Goal: Task Accomplishment & Management: Manage account settings

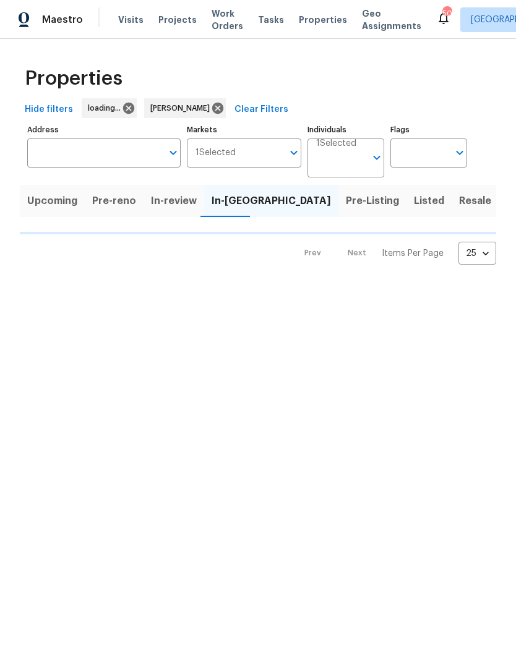
click at [301, 25] on span "Properties" at bounding box center [323, 20] width 48 height 12
click at [318, 23] on span "Properties" at bounding box center [323, 20] width 48 height 12
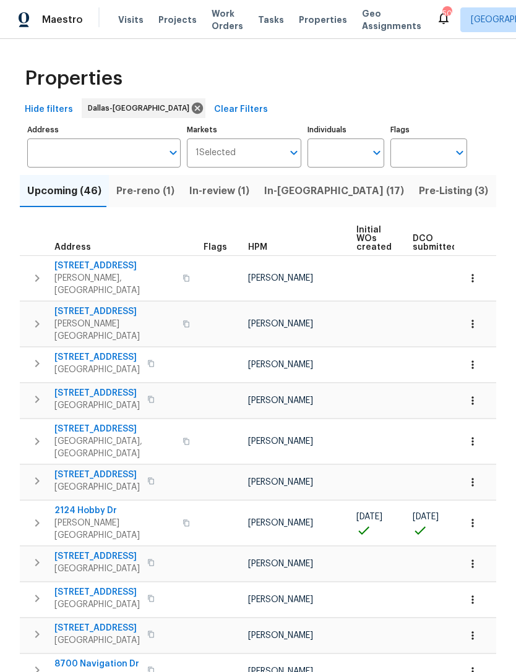
click at [289, 186] on span "In-[GEOGRAPHIC_DATA] (17)" at bounding box center [334, 190] width 140 height 17
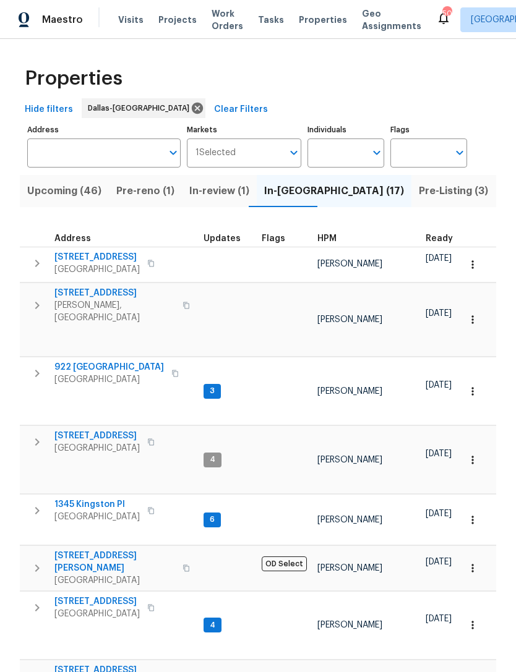
click at [345, 155] on input "Individuals" at bounding box center [336, 153] width 58 height 29
type input "[PERSON_NAME]"
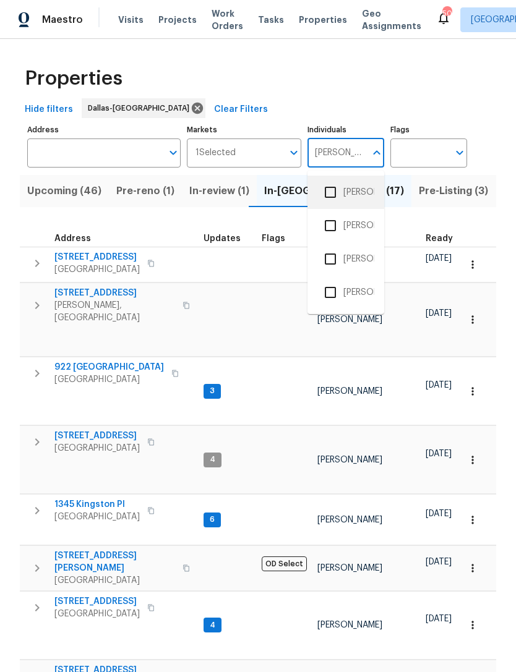
click at [352, 186] on li "[PERSON_NAME]" at bounding box center [345, 192] width 57 height 26
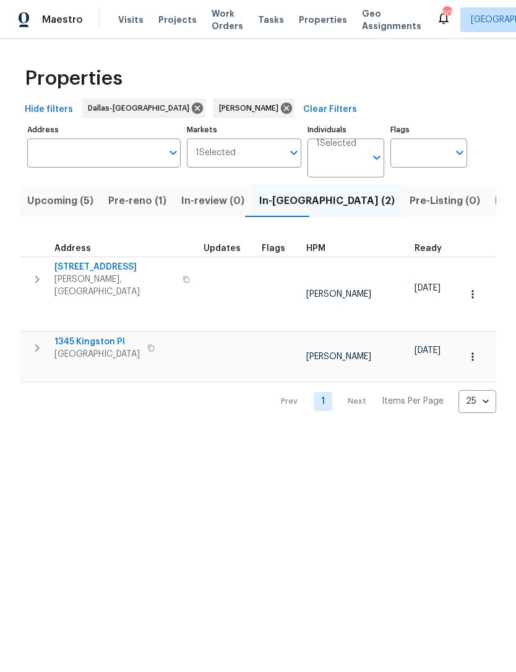
click at [128, 202] on span "Pre-reno (1)" at bounding box center [137, 200] width 58 height 17
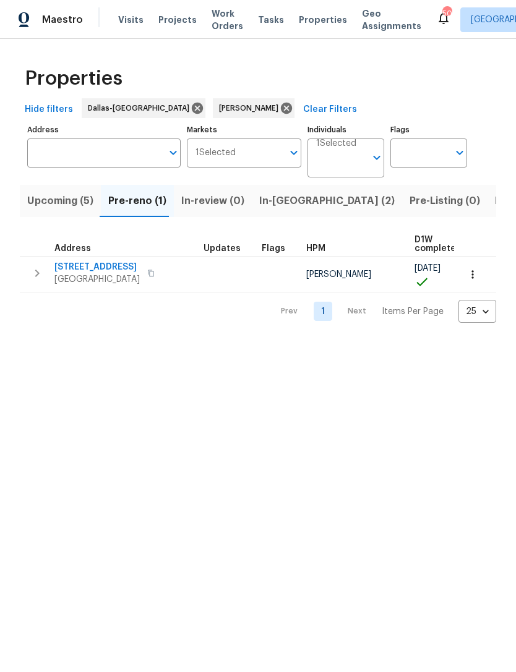
click at [113, 265] on span "[STREET_ADDRESS]" at bounding box center [96, 267] width 85 height 12
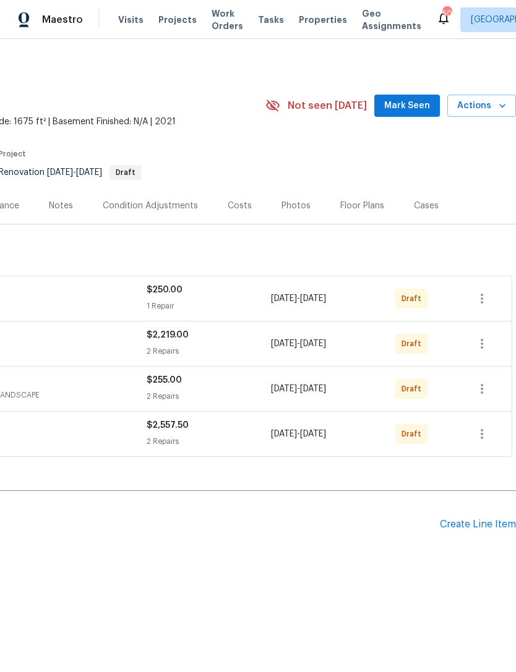
scroll to position [0, 183]
click at [494, 437] on button "button" at bounding box center [482, 434] width 30 height 30
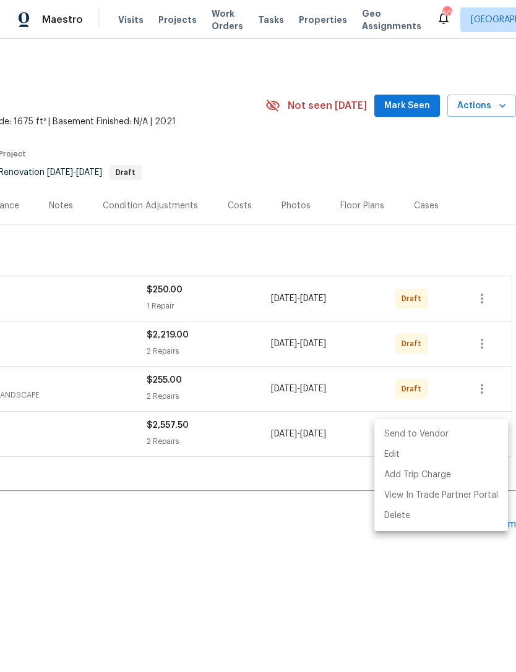
click at [471, 436] on li "Send to Vendor" at bounding box center [441, 434] width 134 height 20
click at [491, 390] on div at bounding box center [258, 336] width 516 height 672
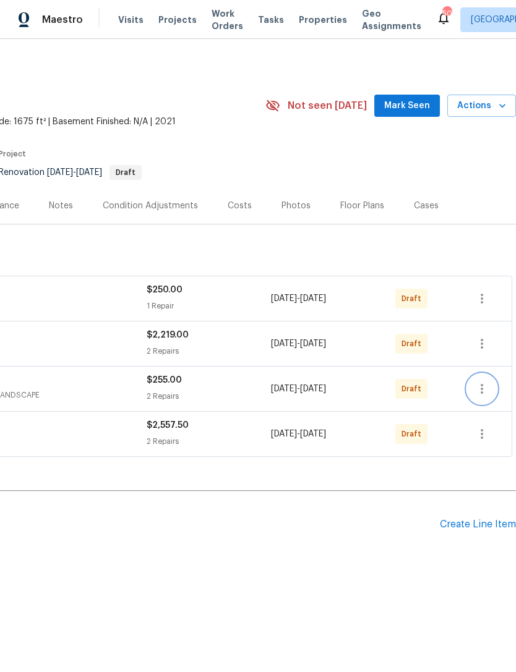
click at [492, 383] on button "button" at bounding box center [482, 389] width 30 height 30
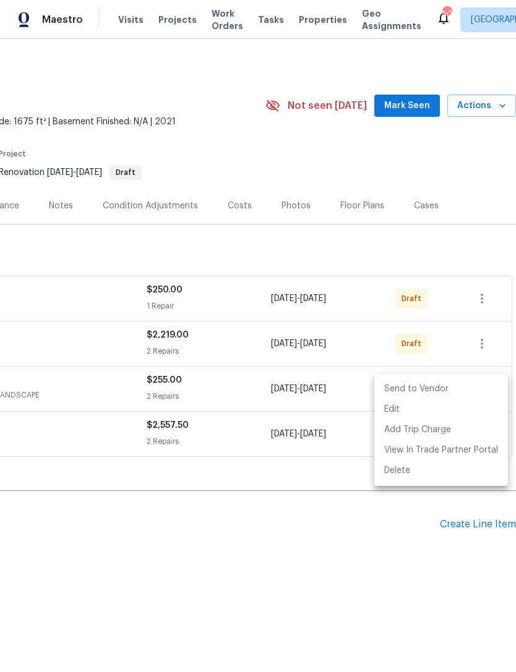
click at [481, 390] on li "Send to Vendor" at bounding box center [441, 389] width 134 height 20
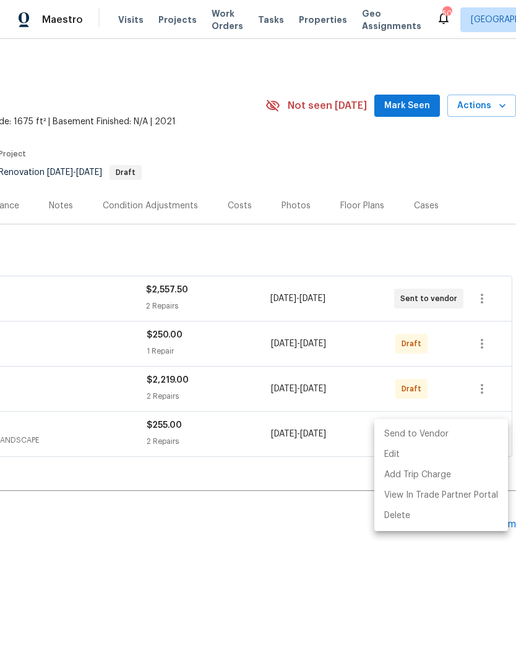
click at [480, 348] on div at bounding box center [258, 336] width 516 height 672
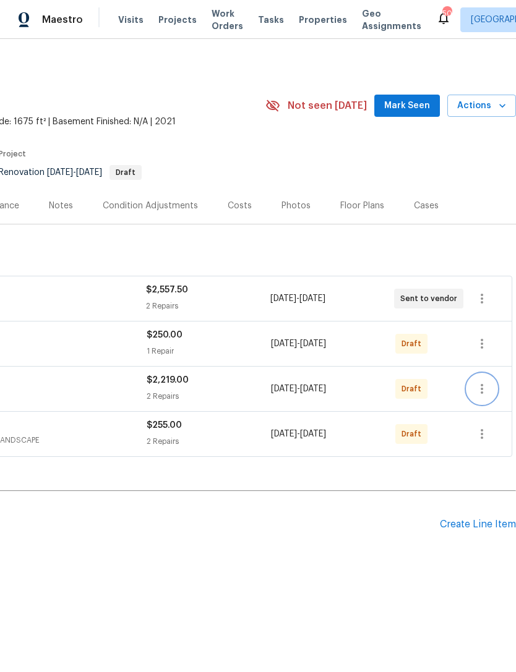
click at [482, 382] on icon "button" at bounding box center [481, 389] width 15 height 15
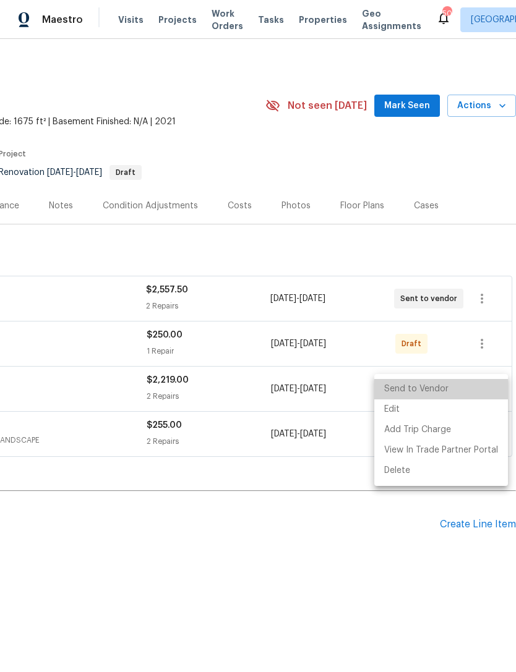
click at [458, 387] on li "Send to Vendor" at bounding box center [441, 389] width 134 height 20
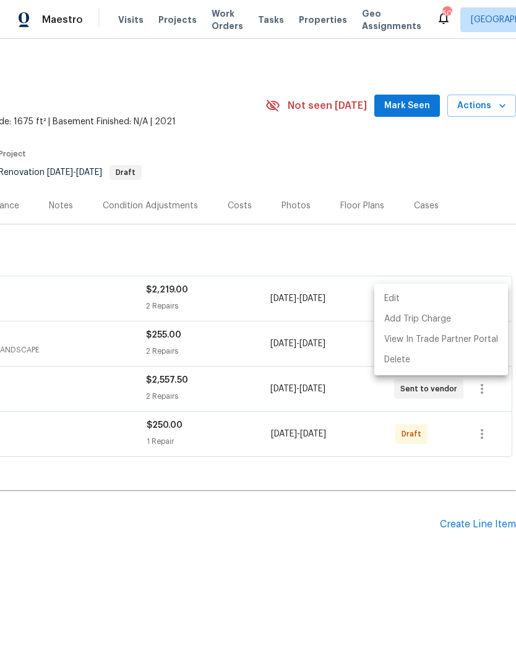
click at [487, 388] on div at bounding box center [258, 336] width 516 height 672
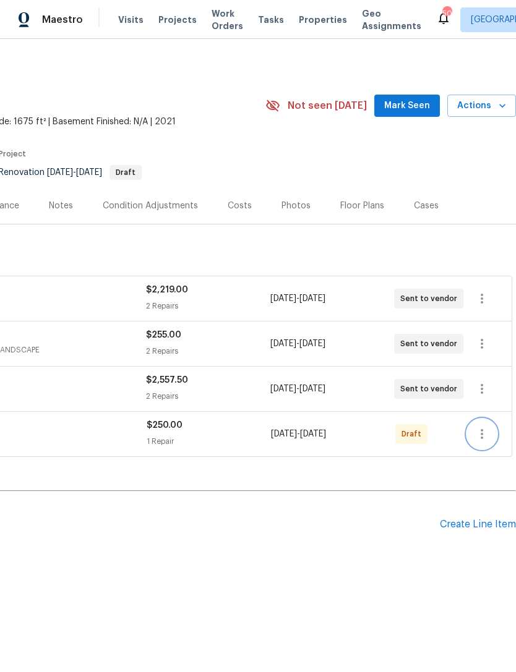
click at [481, 429] on icon "button" at bounding box center [481, 434] width 15 height 15
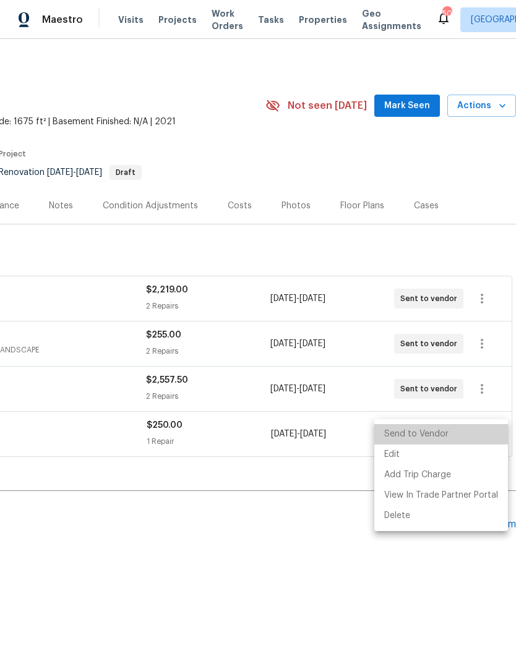
click at [464, 429] on li "Send to Vendor" at bounding box center [441, 434] width 134 height 20
click at [181, 542] on div at bounding box center [258, 336] width 516 height 672
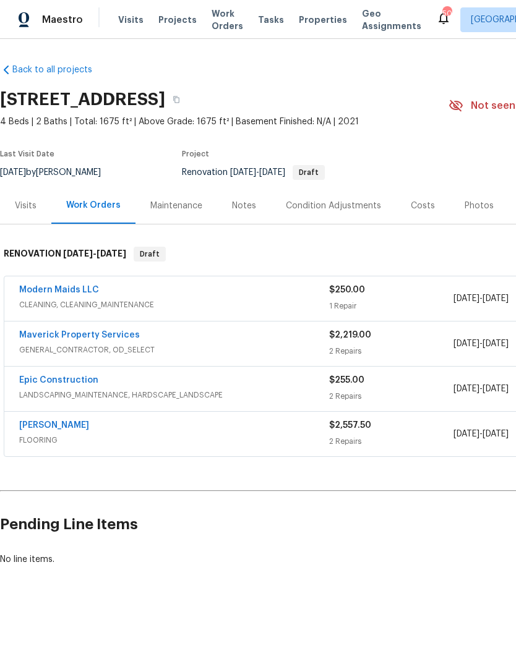
scroll to position [0, 0]
click at [71, 301] on span "CLEANING, CLEANING_MAINTENANCE" at bounding box center [174, 305] width 310 height 12
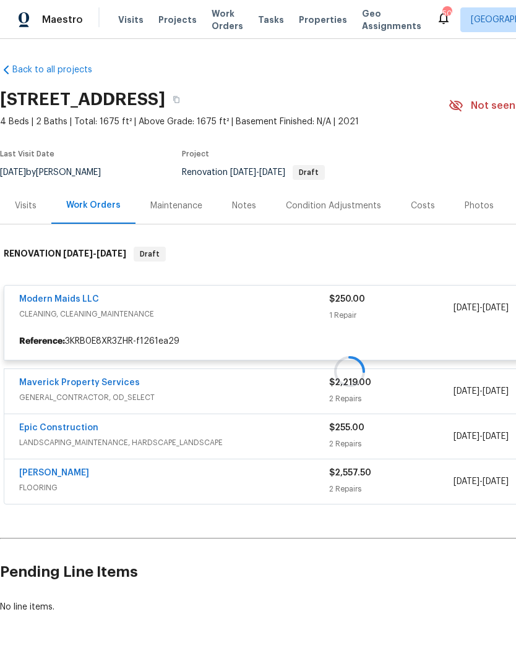
click at [105, 388] on div at bounding box center [349, 371] width 699 height 274
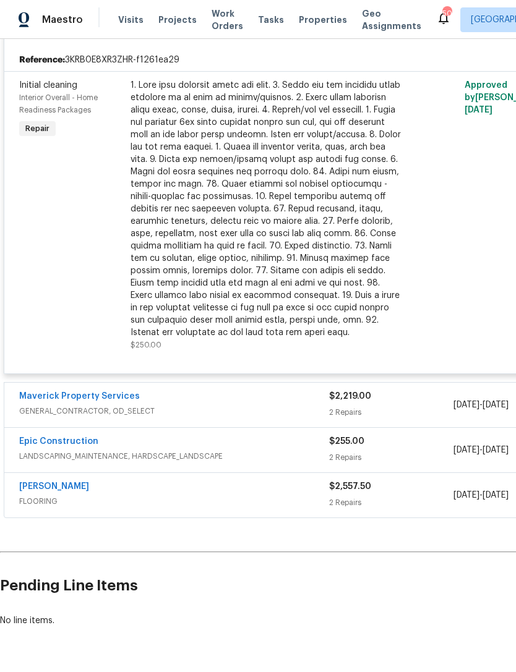
scroll to position [281, 0]
click at [111, 399] on link "Maverick Property Services" at bounding box center [79, 397] width 121 height 9
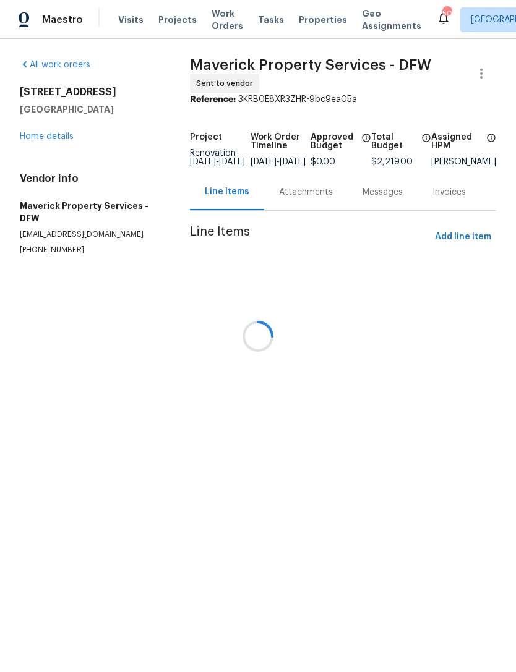
click at [289, 174] on div at bounding box center [258, 336] width 516 height 672
click at [303, 200] on div at bounding box center [258, 336] width 516 height 672
click at [379, 200] on div at bounding box center [258, 336] width 516 height 672
click at [301, 203] on div "Progress Updates" at bounding box center [303, 192] width 62 height 25
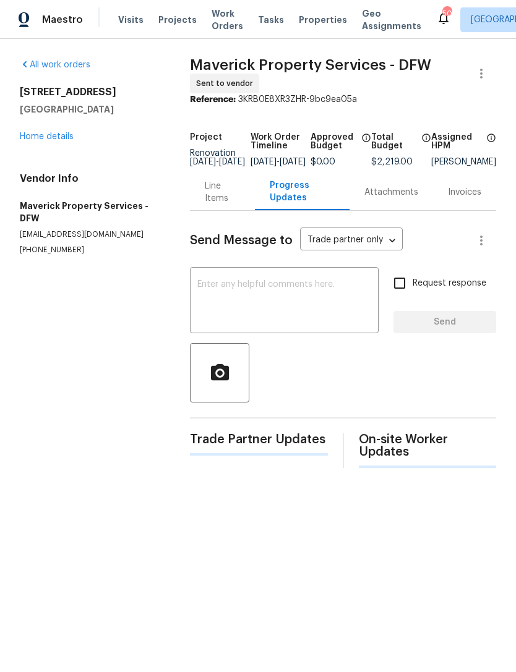
click at [318, 290] on textarea at bounding box center [284, 301] width 174 height 43
type textarea "F"
type textarea "G"
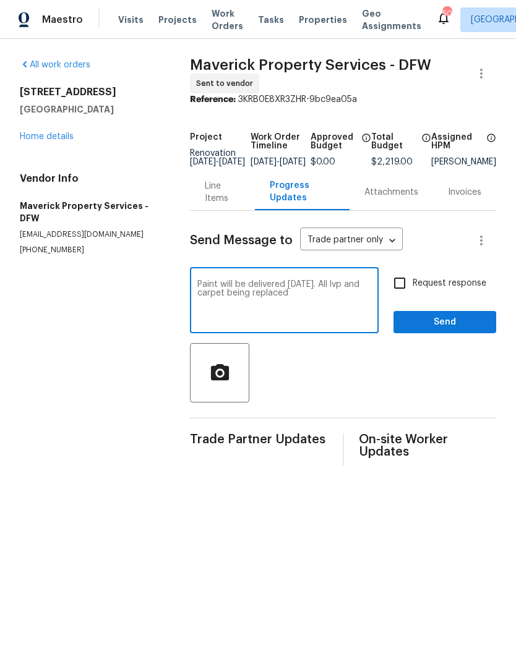
type textarea "Paint will be delivered [DATE]. All lvp and carpet being replaced"
click at [451, 353] on div at bounding box center [343, 372] width 306 height 59
click at [451, 352] on div at bounding box center [343, 372] width 306 height 59
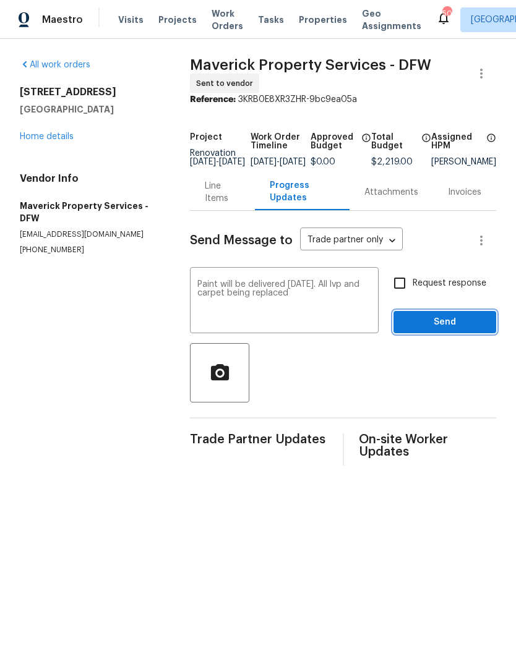
click at [457, 330] on span "Send" at bounding box center [444, 322] width 83 height 15
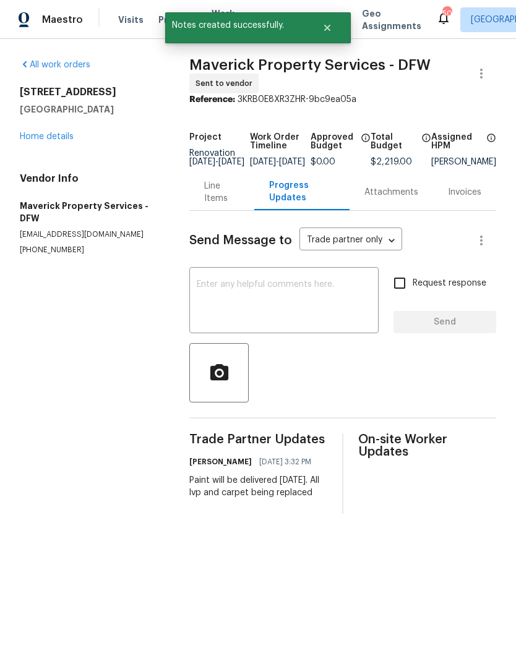
click at [64, 139] on link "Home details" at bounding box center [47, 136] width 54 height 9
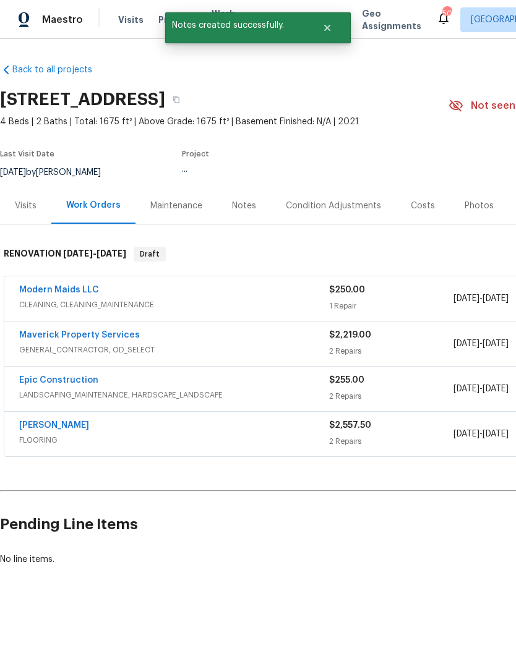
click at [67, 428] on link "[PERSON_NAME]" at bounding box center [54, 425] width 70 height 9
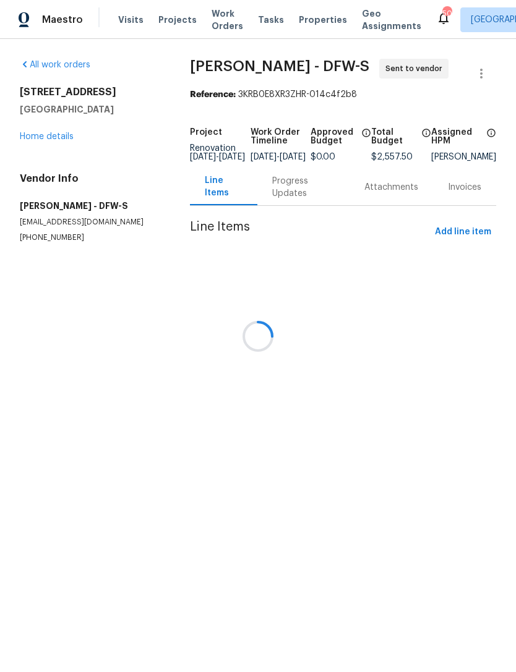
click at [288, 199] on div at bounding box center [258, 336] width 516 height 672
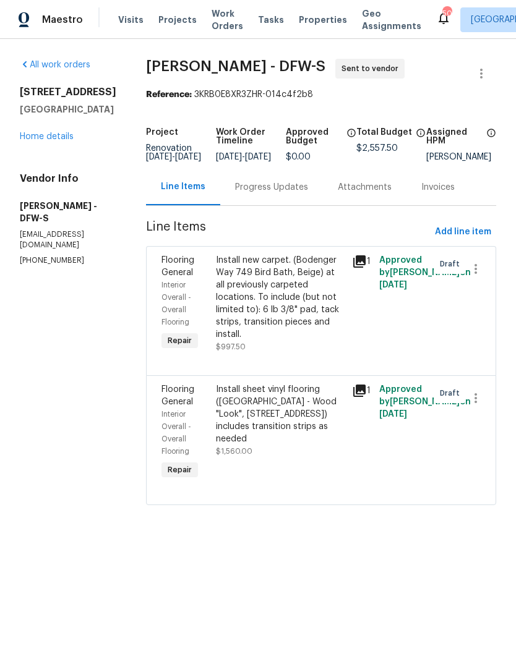
click at [258, 194] on div "Progress Updates" at bounding box center [271, 187] width 73 height 12
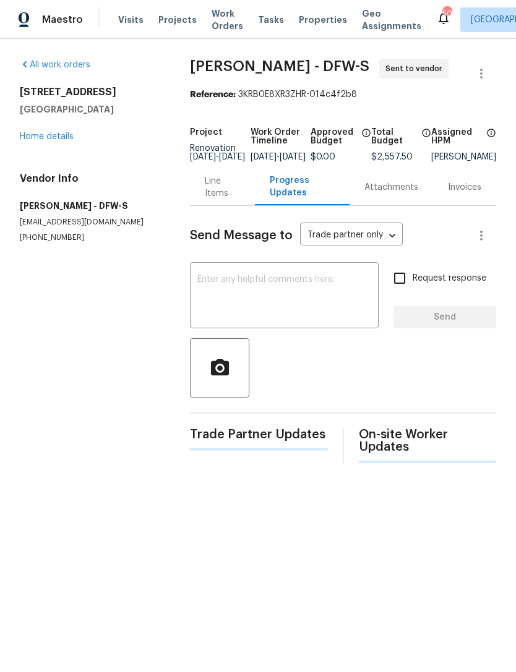
click at [343, 300] on textarea at bounding box center [284, 296] width 174 height 43
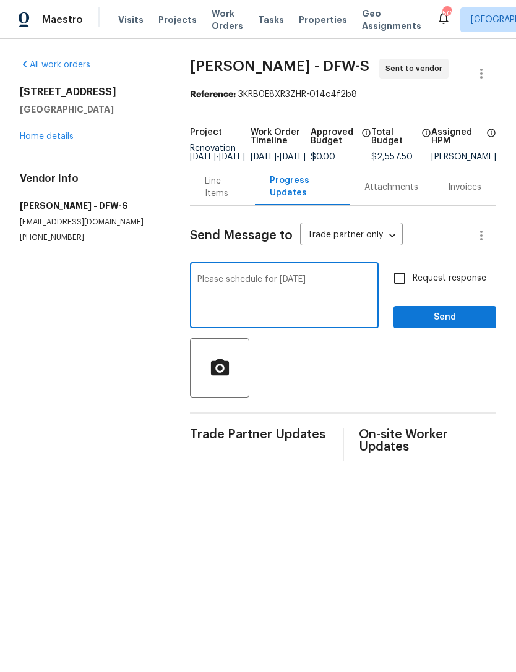
type textarea "Please schedule for [DATE]"
click at [474, 309] on div "Request response Send" at bounding box center [444, 296] width 103 height 63
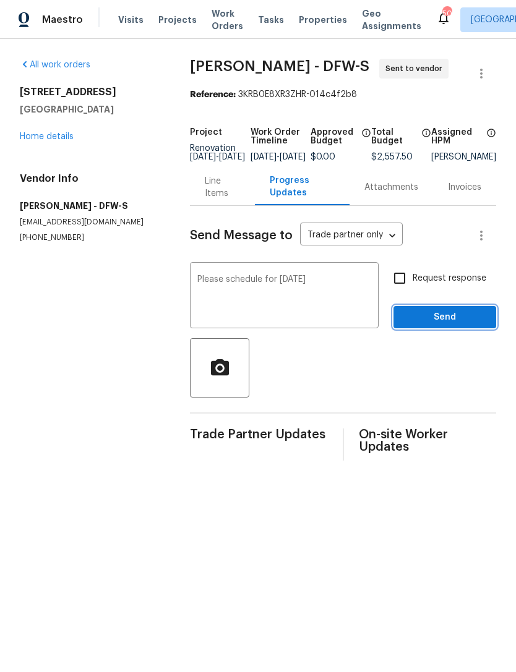
click at [463, 325] on span "Send" at bounding box center [444, 317] width 83 height 15
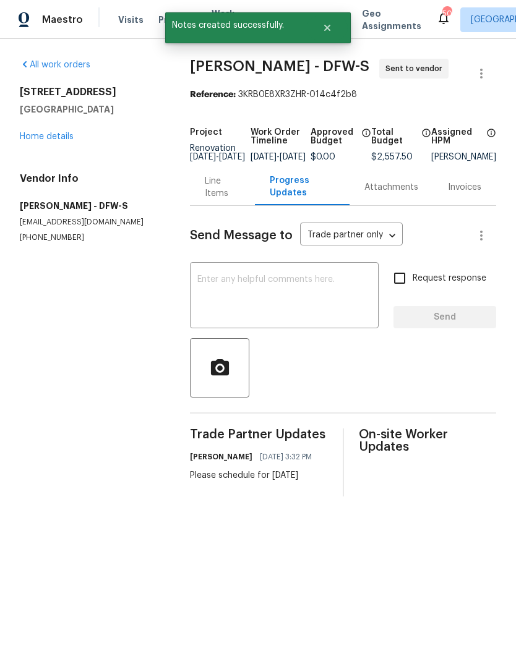
click at [60, 148] on div "All work orders [STREET_ADDRESS] Home details Vendor Info [PERSON_NAME] - DFW-S…" at bounding box center [90, 151] width 140 height 184
click at [66, 139] on link "Home details" at bounding box center [47, 136] width 54 height 9
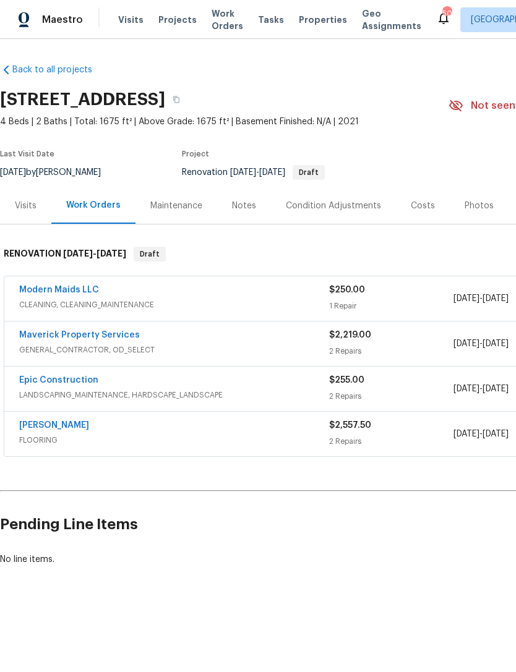
click at [84, 383] on link "Epic Construction" at bounding box center [58, 380] width 79 height 9
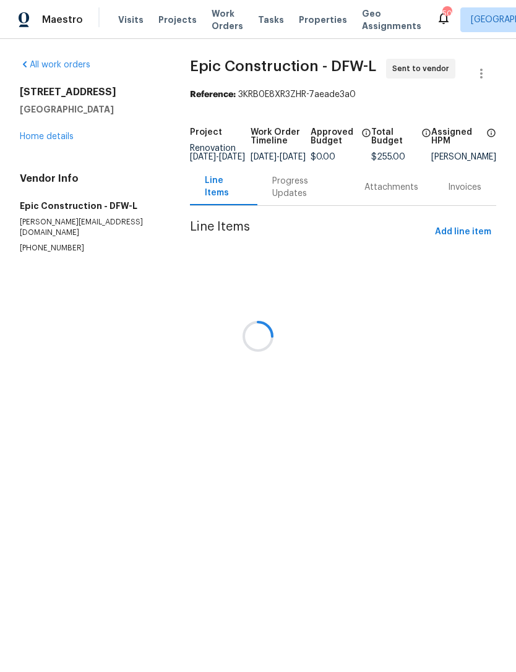
click at [277, 202] on div at bounding box center [258, 336] width 516 height 672
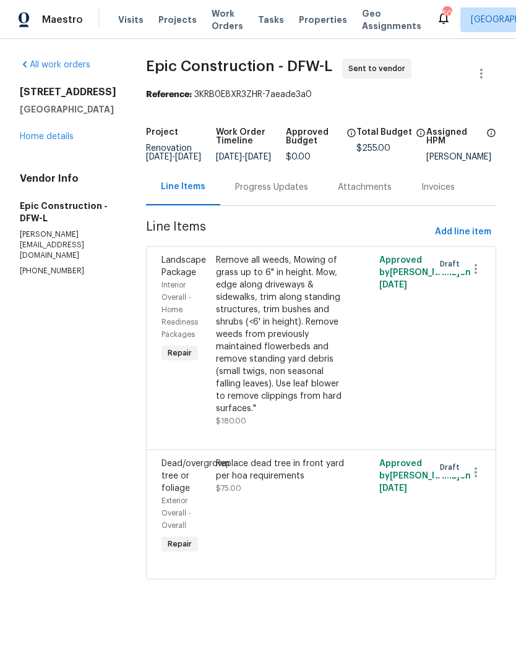
click at [267, 194] on div "Progress Updates" at bounding box center [271, 187] width 73 height 12
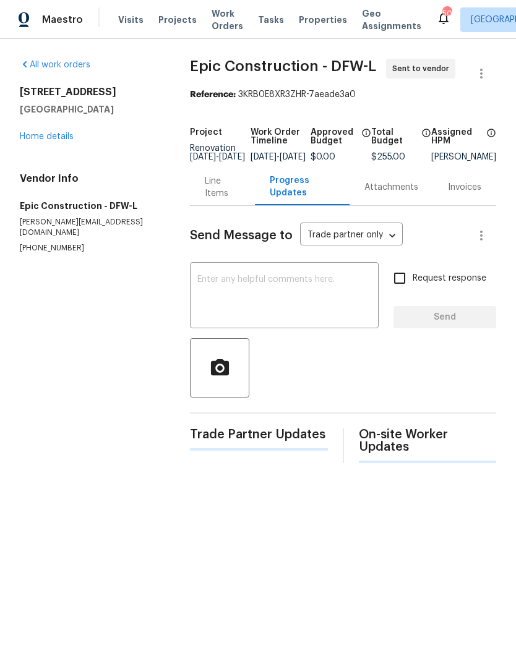
click at [309, 299] on textarea at bounding box center [284, 296] width 174 height 43
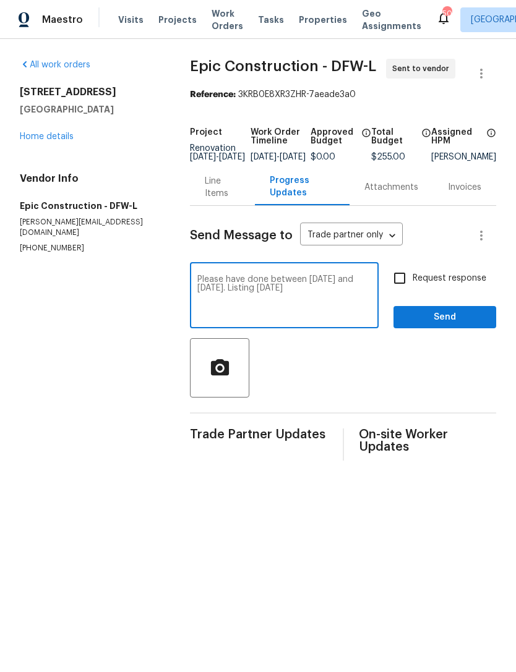
type textarea "Please have done between [DATE] and [DATE]. Listing [DATE]"
click at [458, 321] on span "Send" at bounding box center [444, 317] width 83 height 15
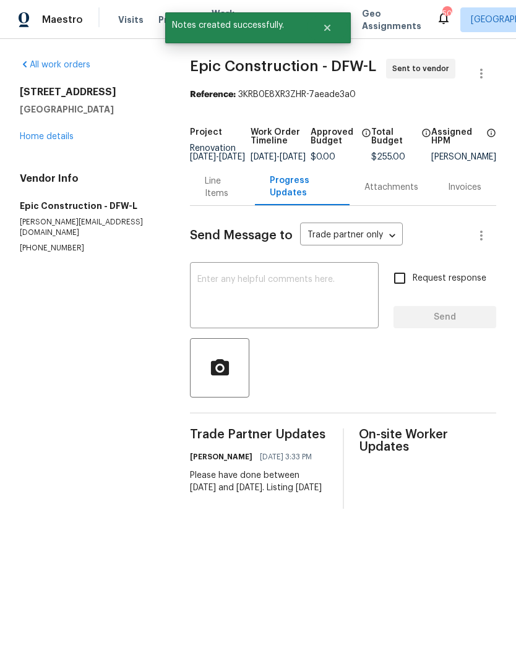
click at [50, 132] on link "Home details" at bounding box center [47, 136] width 54 height 9
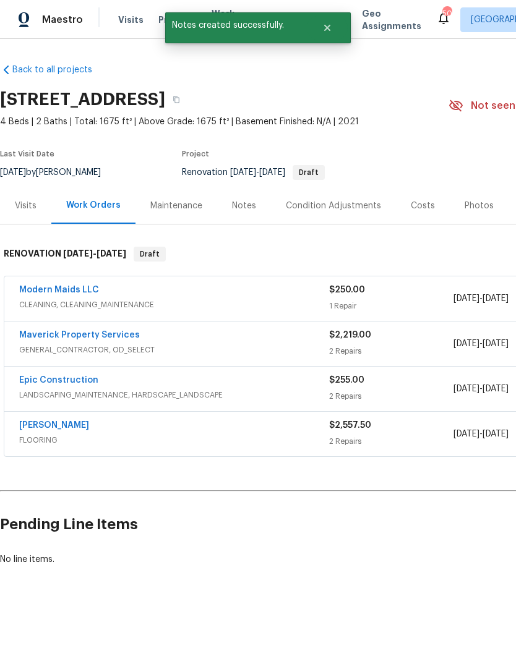
click at [83, 291] on link "Modern Maids LLC" at bounding box center [59, 290] width 80 height 9
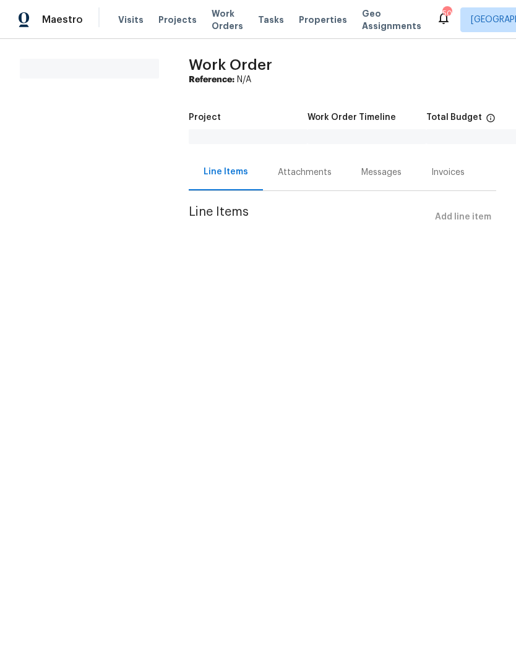
click at [302, 168] on div "Attachments" at bounding box center [305, 172] width 54 height 12
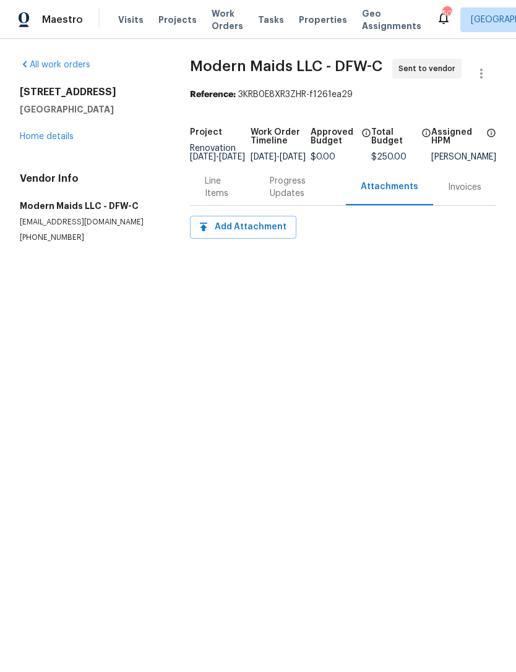
click at [300, 195] on div "Progress Updates" at bounding box center [300, 187] width 61 height 25
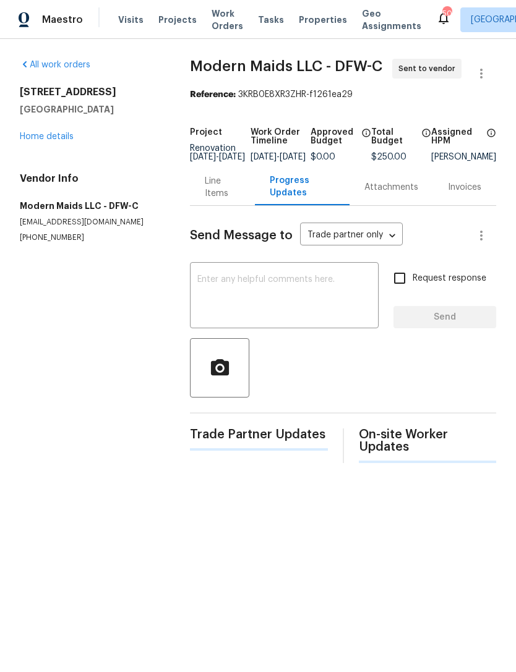
click at [309, 292] on textarea at bounding box center [284, 296] width 174 height 43
click at [310, 318] on textarea at bounding box center [284, 296] width 174 height 43
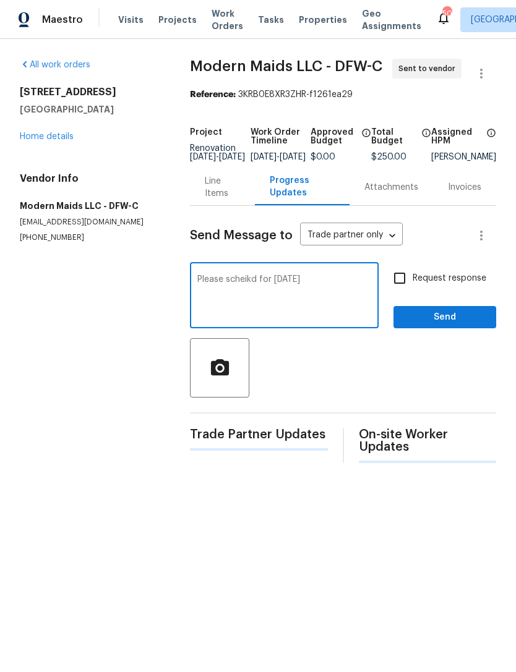
click at [246, 291] on textarea "Please scheikd for [DATE]" at bounding box center [284, 296] width 174 height 43
type textarea "Please schedule for [DATE]"
click at [446, 329] on button "Send" at bounding box center [444, 317] width 103 height 23
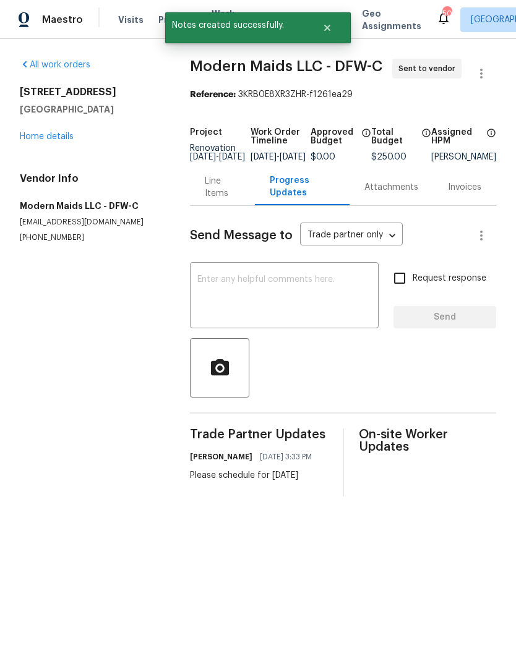
click at [59, 139] on link "Home details" at bounding box center [47, 136] width 54 height 9
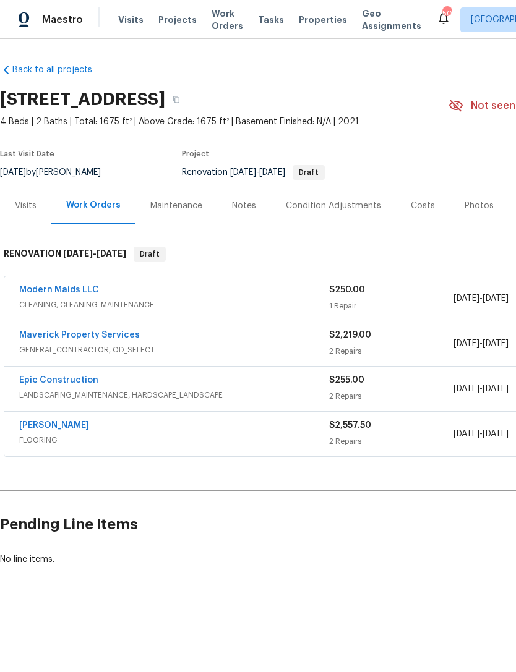
click at [219, 27] on span "Work Orders" at bounding box center [227, 19] width 32 height 25
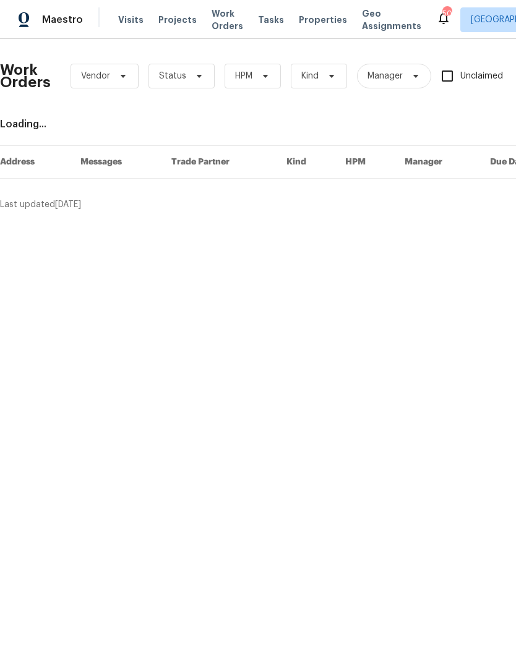
click at [312, 19] on span "Properties" at bounding box center [323, 20] width 48 height 12
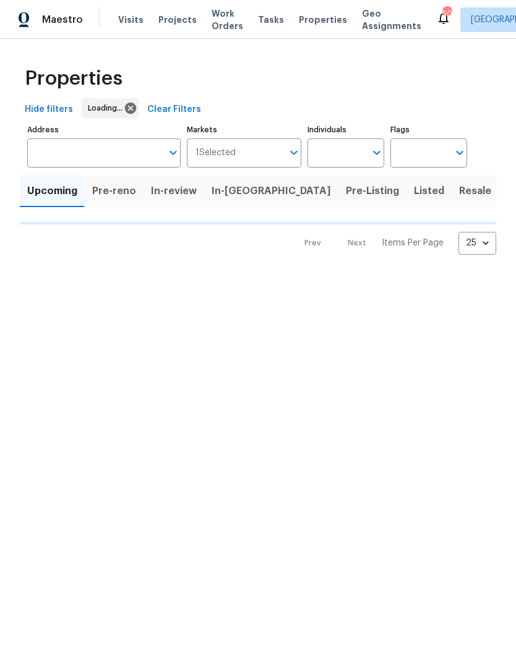
click at [346, 151] on input "Individuals" at bounding box center [336, 153] width 58 height 29
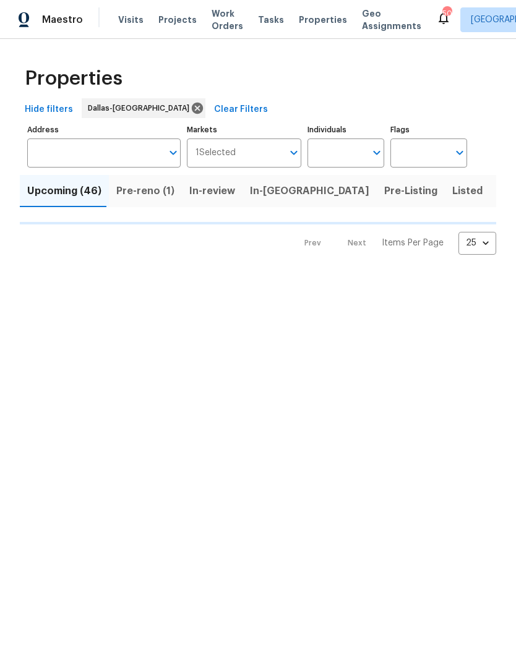
click at [360, 161] on input "Individuals" at bounding box center [336, 153] width 58 height 29
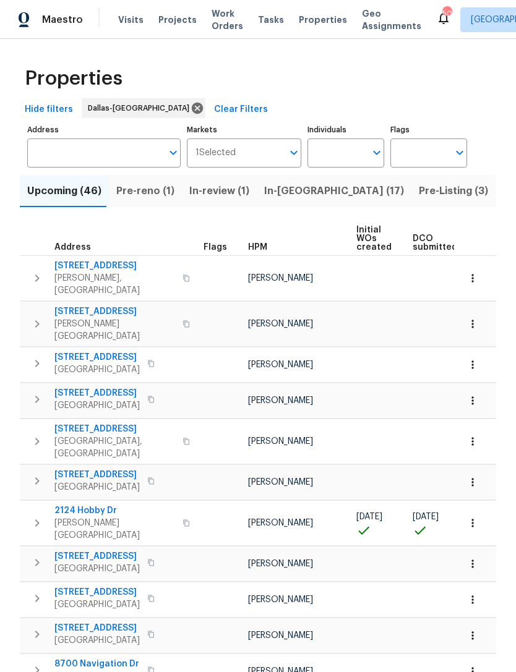
click at [359, 160] on input "Individuals" at bounding box center [336, 153] width 58 height 29
type input "alici"
click at [362, 162] on input "Individuals" at bounding box center [336, 153] width 58 height 29
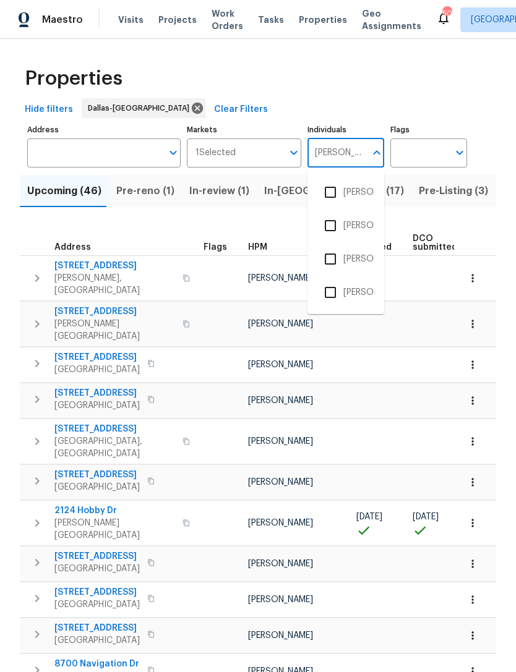
type input "[PERSON_NAME]"
click at [350, 231] on li "[PERSON_NAME]" at bounding box center [345, 226] width 57 height 26
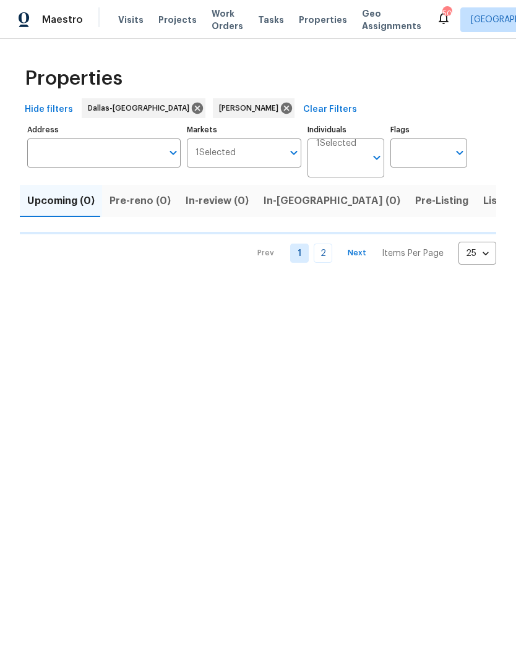
click at [353, 157] on input "Individuals" at bounding box center [340, 162] width 49 height 29
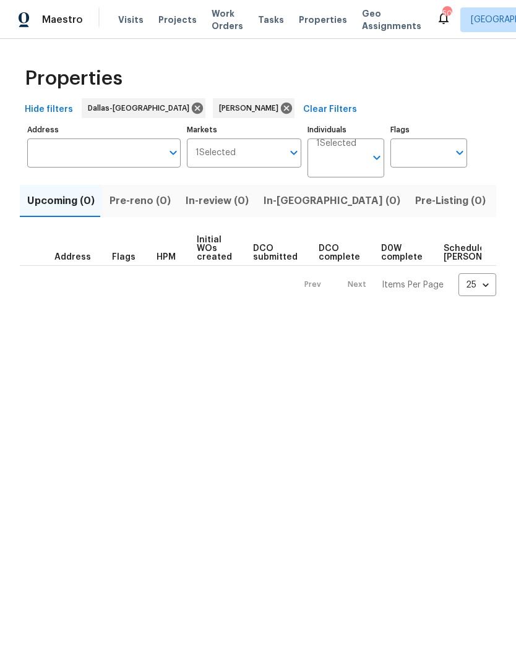
click at [359, 150] on input "Individuals" at bounding box center [340, 162] width 49 height 29
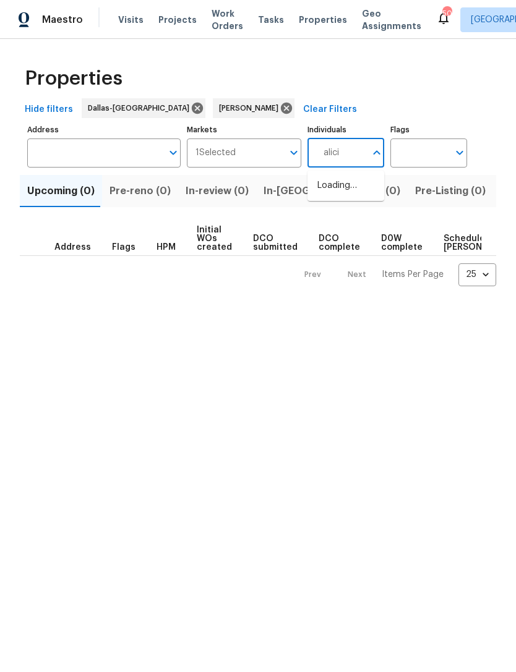
type input "[PERSON_NAME]"
click at [341, 217] on input "checkbox" at bounding box center [330, 226] width 26 height 26
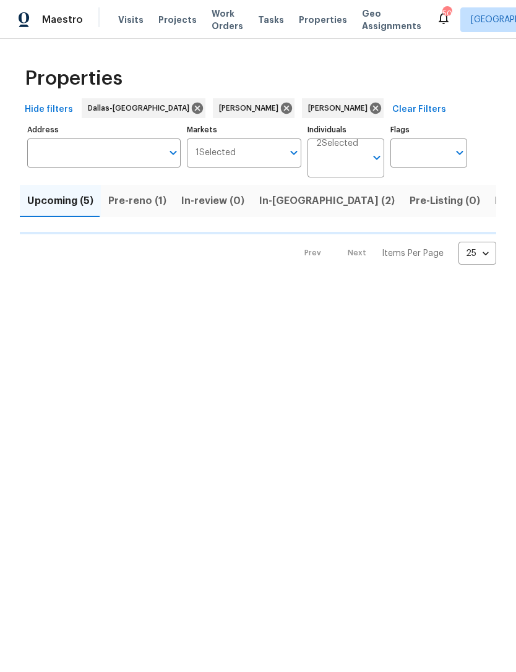
click at [286, 203] on span "In-[GEOGRAPHIC_DATA] (2)" at bounding box center [326, 200] width 135 height 17
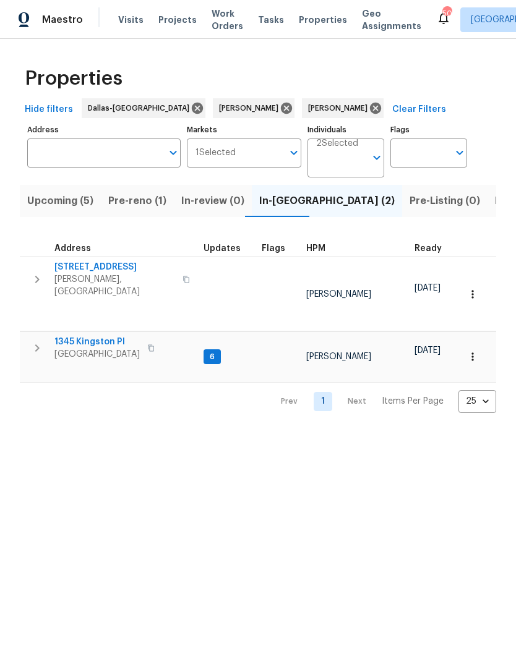
click at [115, 266] on span "[STREET_ADDRESS]" at bounding box center [114, 267] width 121 height 12
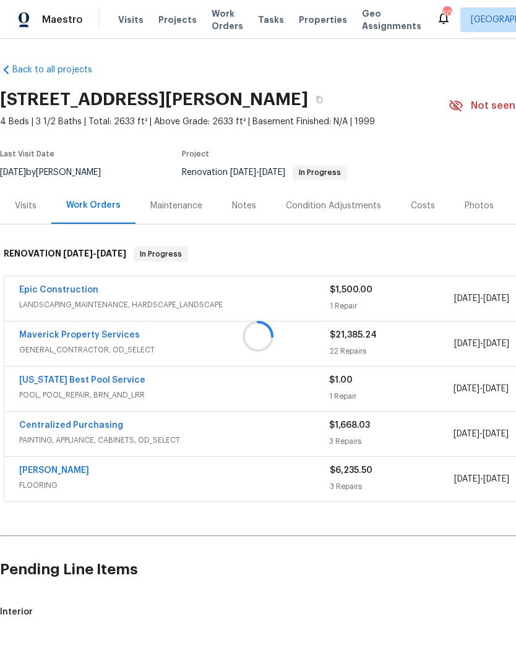
click at [252, 203] on div at bounding box center [258, 336] width 516 height 672
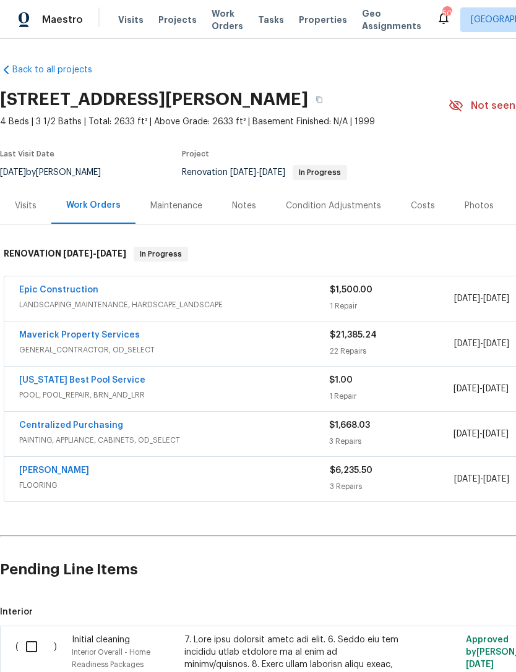
click at [244, 200] on div "Notes" at bounding box center [244, 206] width 24 height 12
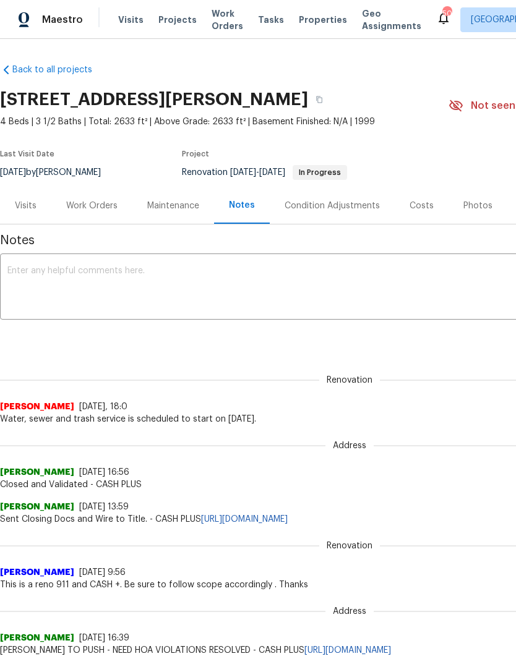
click at [309, 283] on textarea at bounding box center [349, 288] width 684 height 43
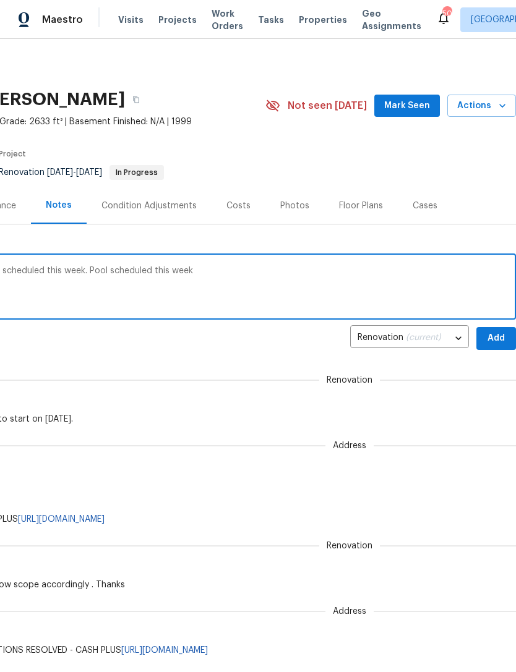
scroll to position [0, 183]
type textarea "Additional paint ordered today, landscape scheduled this week. Pool scheduled t…"
click at [489, 333] on span "Add" at bounding box center [496, 338] width 20 height 15
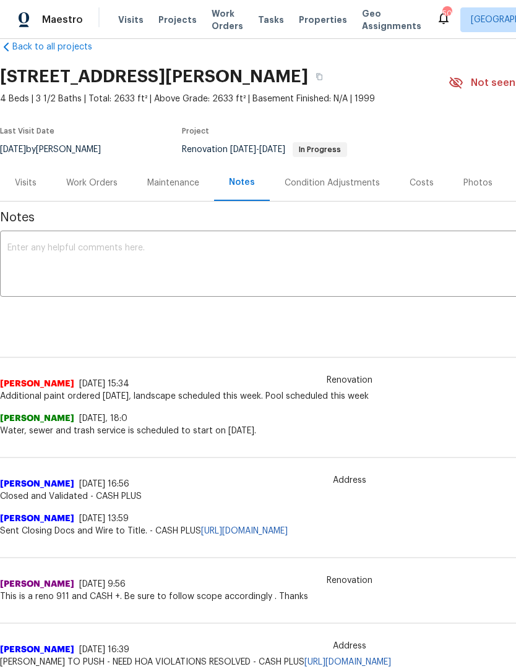
scroll to position [23, 0]
click at [97, 191] on div "Work Orders" at bounding box center [91, 182] width 81 height 36
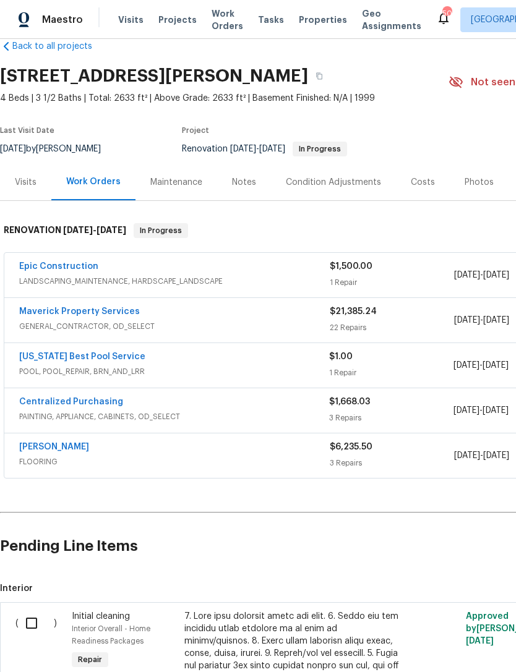
click at [77, 267] on link "Epic Construction" at bounding box center [58, 266] width 79 height 9
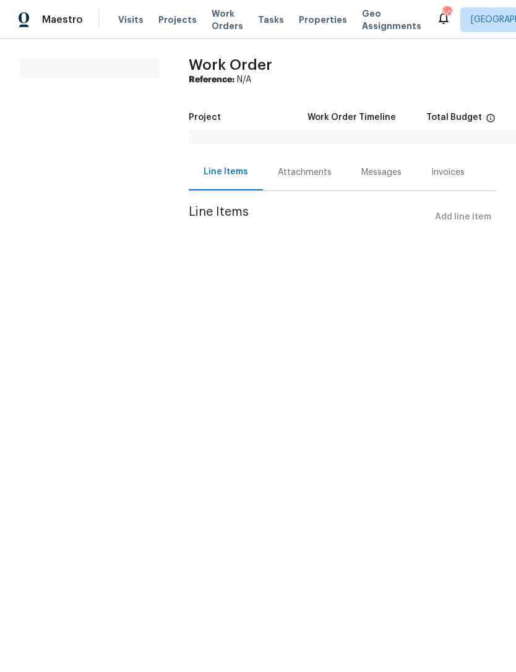
click at [382, 169] on div "Messages" at bounding box center [381, 172] width 40 height 12
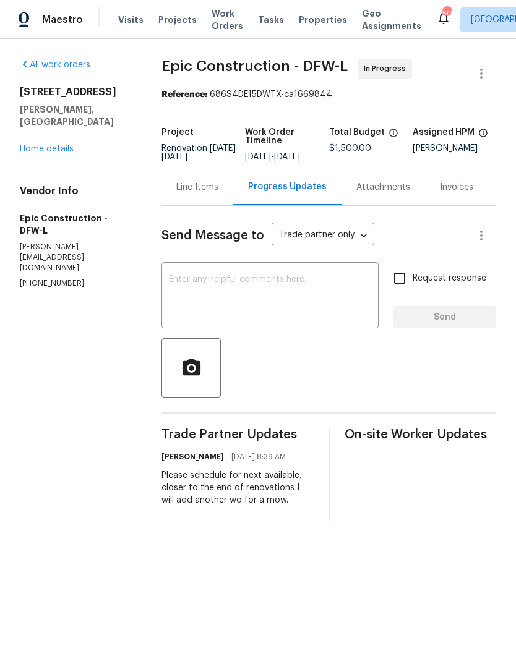
click at [341, 289] on textarea at bounding box center [270, 296] width 202 height 43
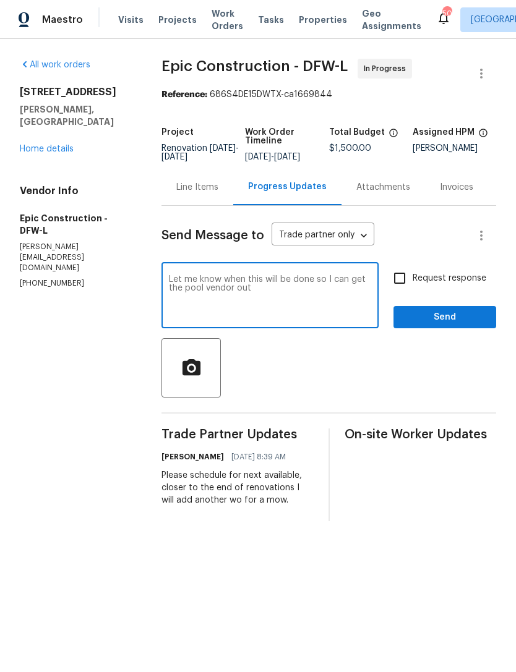
type textarea "Let me know when this will be done so I can get the pool vendor out"
click at [459, 325] on span "Send" at bounding box center [444, 317] width 83 height 15
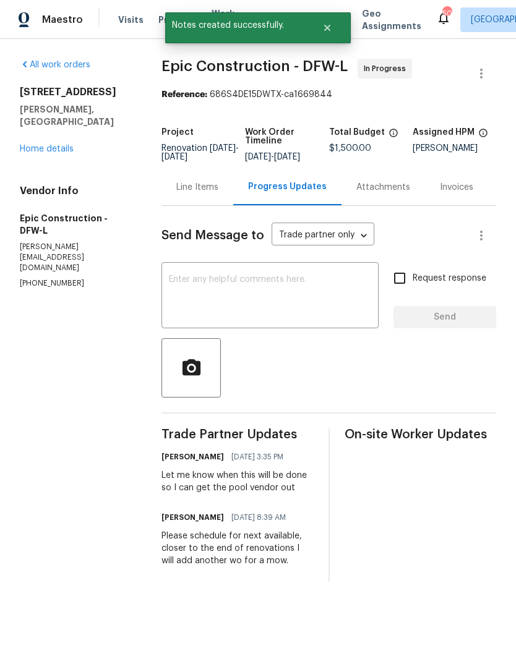
click at [69, 152] on div "All work orders 8801 Falcon Crest Dr McKinney, TX 75072 Home details Vendor Inf…" at bounding box center [76, 174] width 112 height 231
click at [62, 145] on link "Home details" at bounding box center [47, 149] width 54 height 9
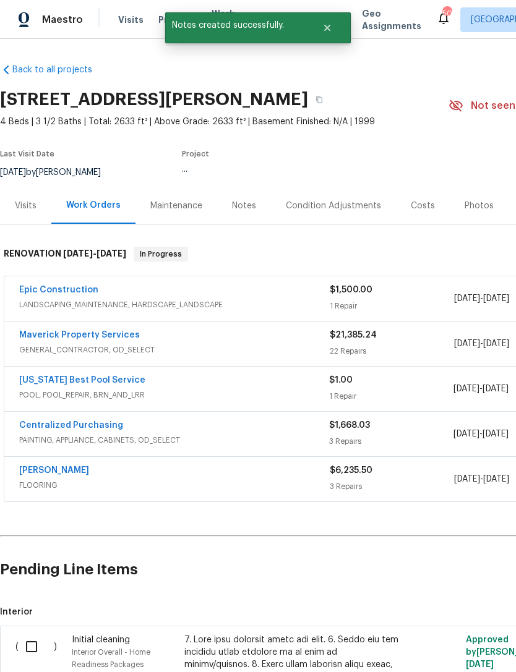
click at [96, 381] on link "Texas Best Pool Service" at bounding box center [82, 380] width 126 height 9
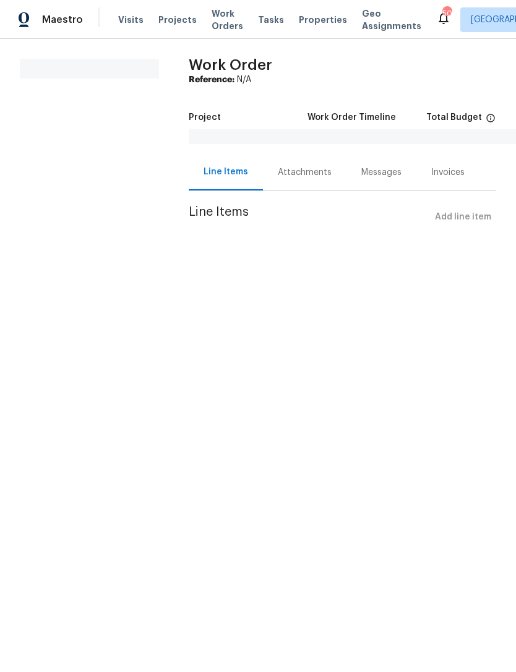
click at [373, 181] on div "Messages" at bounding box center [381, 172] width 70 height 36
